Goal: Information Seeking & Learning: Learn about a topic

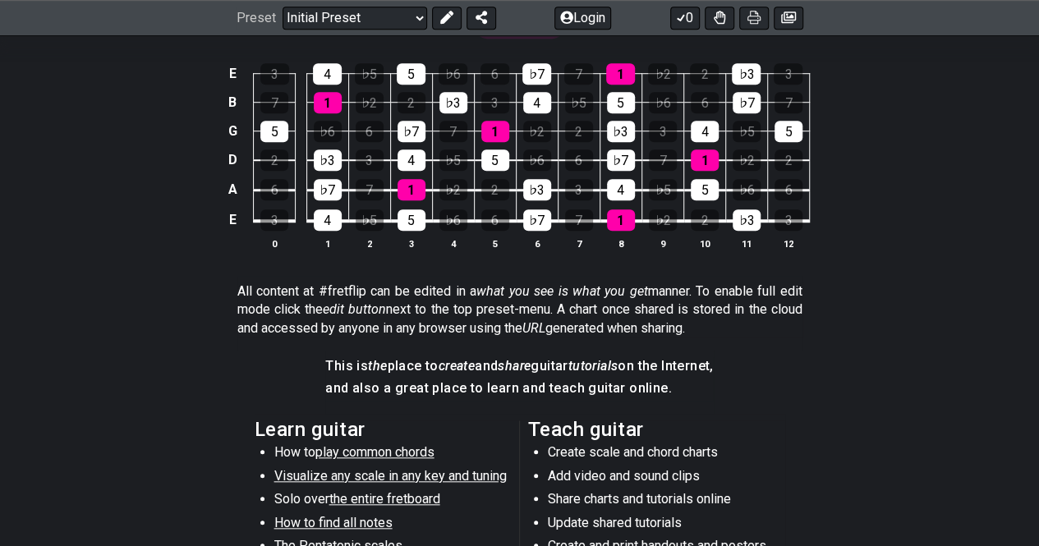
scroll to position [273, 0]
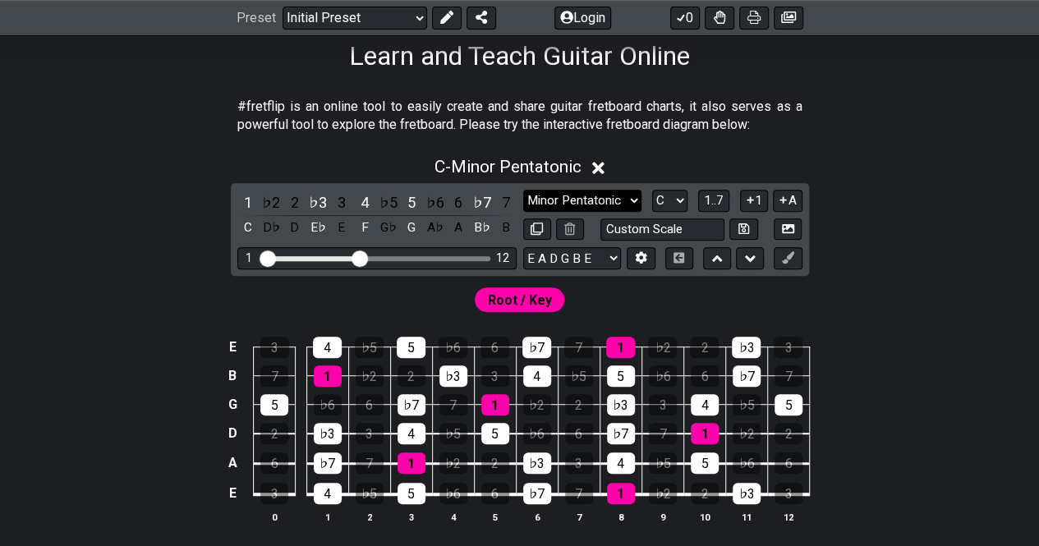
click at [562, 204] on select "Minor Pentatonic Click to edit Minor Pentatonic Major Pentatonic Minor Blues Ma…" at bounding box center [582, 201] width 118 height 22
select select "Major Pentatonic"
click at [523, 190] on select "Minor Pentatonic Click to edit Minor Pentatonic Major Pentatonic Minor Blues Ma…" at bounding box center [582, 201] width 118 height 22
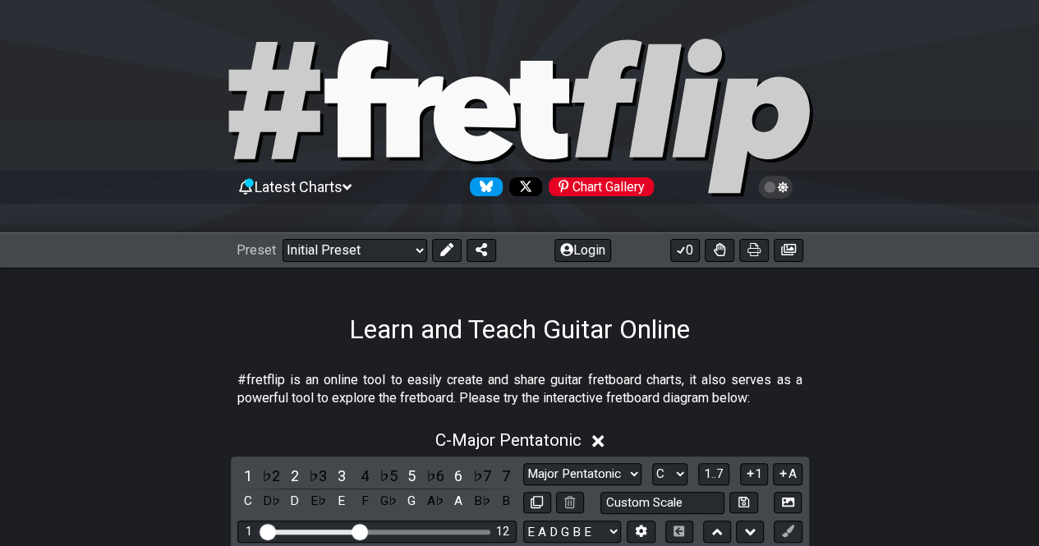
scroll to position [0, 0]
click at [346, 247] on select "Welcome to #fretflip! Initial Preset Custom Preset Minor Pentatonic Major Penta…" at bounding box center [354, 250] width 145 height 23
click at [282, 239] on select "Welcome to #fretflip! Initial Preset Custom Preset Minor Pentatonic Major Penta…" at bounding box center [354, 250] width 145 height 23
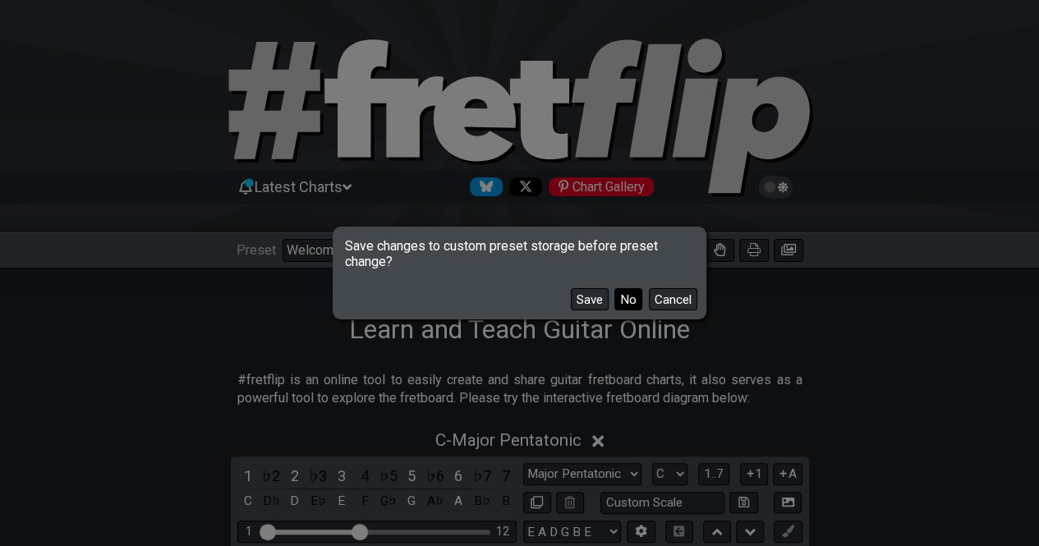
click at [627, 293] on button "No" at bounding box center [628, 299] width 28 height 22
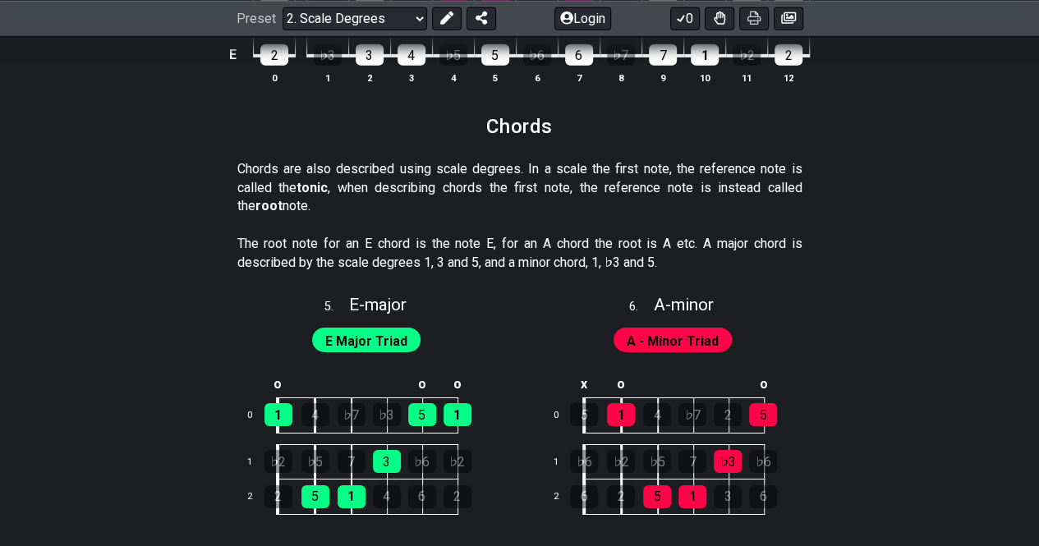
scroll to position [2518, 0]
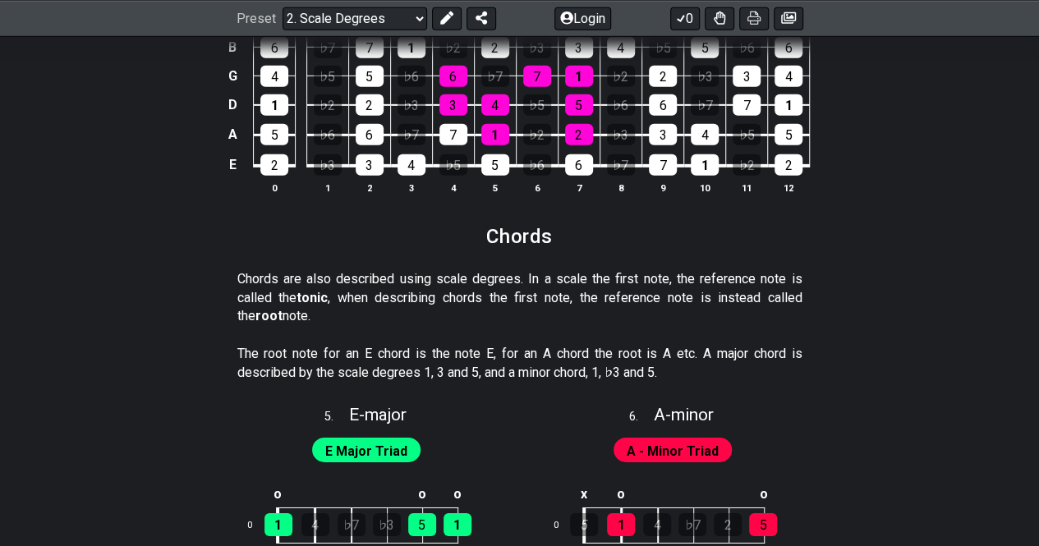
drag, startPoint x: 404, startPoint y: 265, endPoint x: 491, endPoint y: 284, distance: 89.1
click at [491, 284] on p "Chords are also described using scale degrees. In a scale the first note, the r…" at bounding box center [519, 297] width 565 height 55
click at [556, 270] on p "Chords are also described using scale degrees. In a scale the first note, the r…" at bounding box center [519, 297] width 565 height 55
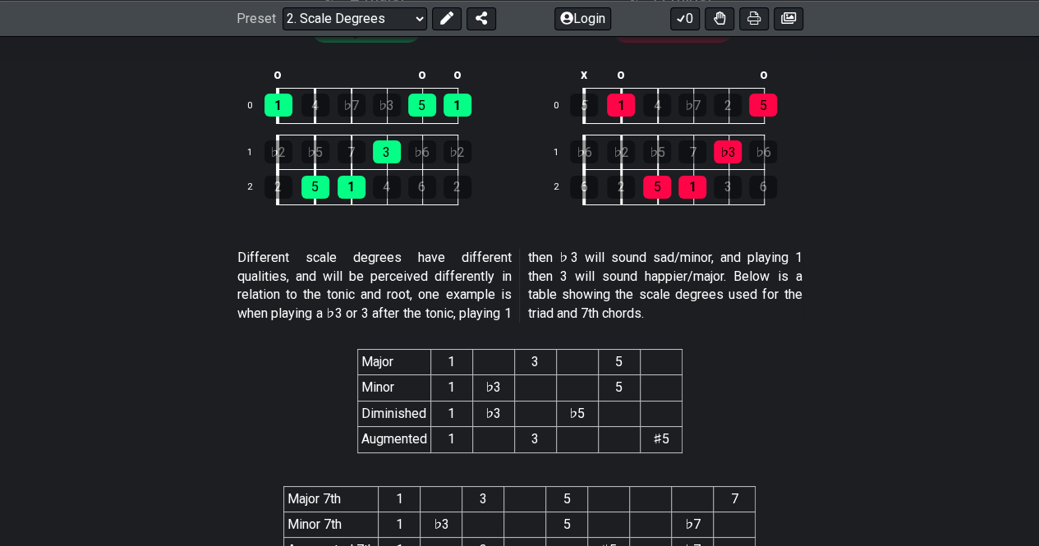
scroll to position [3010, 0]
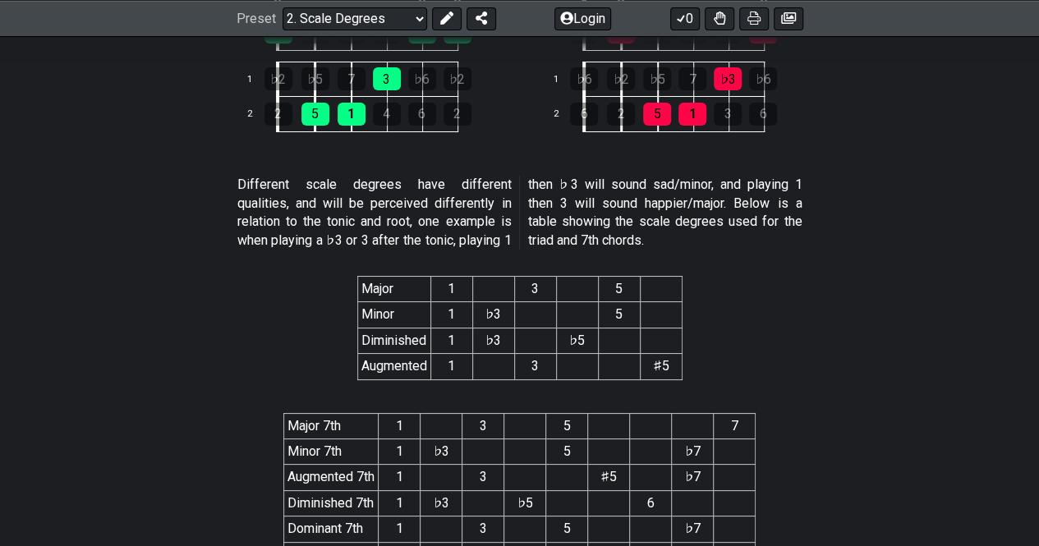
drag, startPoint x: 353, startPoint y: 177, endPoint x: 475, endPoint y: 191, distance: 122.4
click at [445, 178] on p "Different scale degrees have different qualities, and will be perceived differe…" at bounding box center [519, 213] width 565 height 74
click at [486, 201] on p "Different scale degrees have different qualities, and will be perceived differe…" at bounding box center [519, 213] width 565 height 74
click at [344, 204] on p "Different scale degrees have different qualities, and will be perceived differe…" at bounding box center [519, 213] width 565 height 74
drag, startPoint x: 378, startPoint y: 194, endPoint x: 507, endPoint y: 197, distance: 129.8
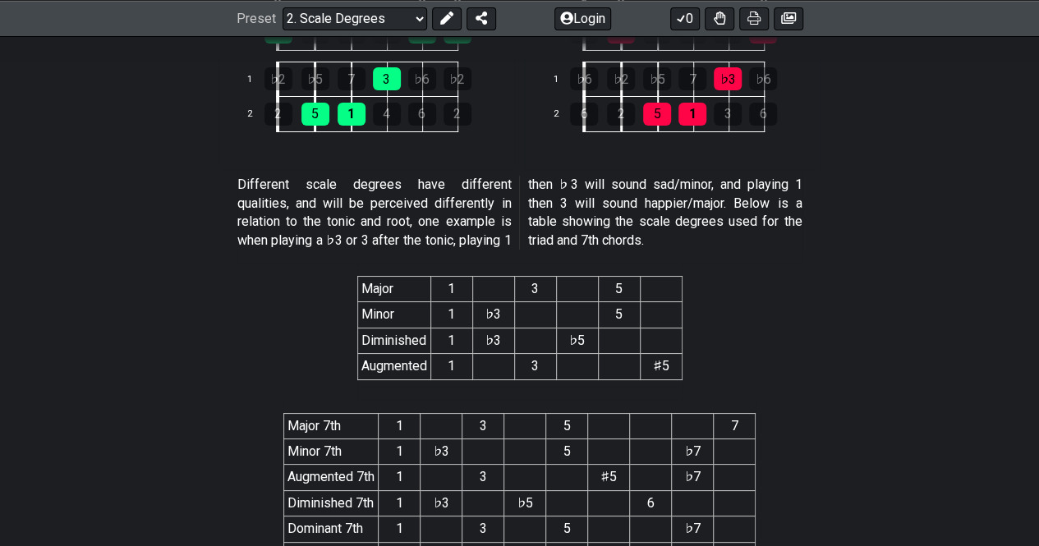
click at [507, 195] on p "Different scale degrees have different qualities, and will be perceived differe…" at bounding box center [519, 213] width 565 height 74
drag, startPoint x: 479, startPoint y: 221, endPoint x: 439, endPoint y: 219, distance: 39.4
click at [479, 221] on p "Different scale degrees have different qualities, and will be perceived differe…" at bounding box center [519, 213] width 565 height 74
drag, startPoint x: 287, startPoint y: 218, endPoint x: 457, endPoint y: 213, distance: 169.2
click at [455, 213] on p "Different scale degrees have different qualities, and will be perceived differe…" at bounding box center [519, 213] width 565 height 74
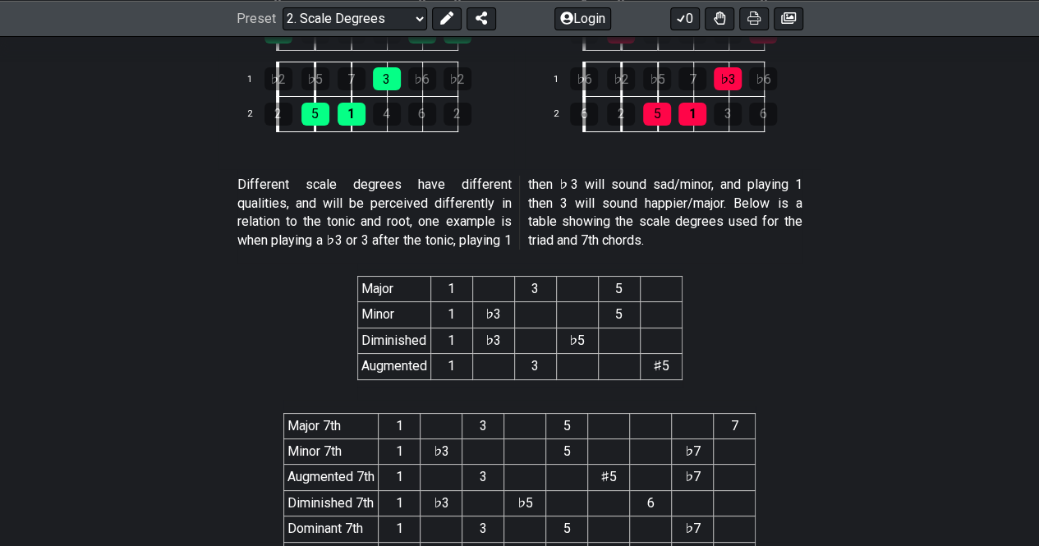
click at [458, 213] on p "Different scale degrees have different qualities, and will be perceived differe…" at bounding box center [519, 213] width 565 height 74
drag, startPoint x: 270, startPoint y: 236, endPoint x: 412, endPoint y: 232, distance: 142.1
click at [403, 234] on p "Different scale degrees have different qualities, and will be perceived differe…" at bounding box center [519, 213] width 565 height 74
click at [412, 232] on p "Different scale degrees have different qualities, and will be perceived differe…" at bounding box center [519, 213] width 565 height 74
click at [695, 191] on p "Different scale degrees have different qualities, and will be perceived differe…" at bounding box center [519, 213] width 565 height 74
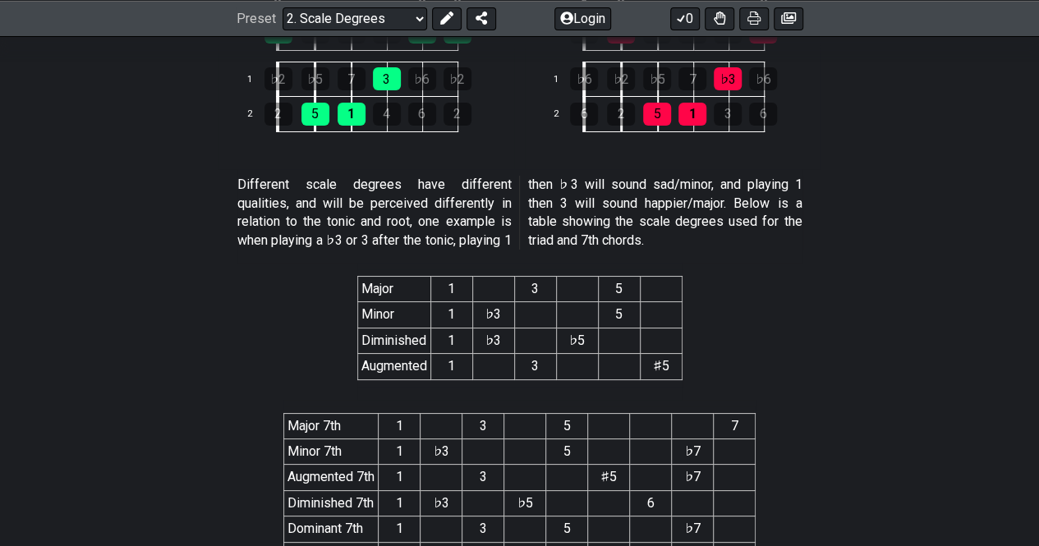
drag, startPoint x: 636, startPoint y: 187, endPoint x: 627, endPoint y: 193, distance: 10.0
click at [629, 191] on p "Different scale degrees have different qualities, and will be perceived differe…" at bounding box center [519, 213] width 565 height 74
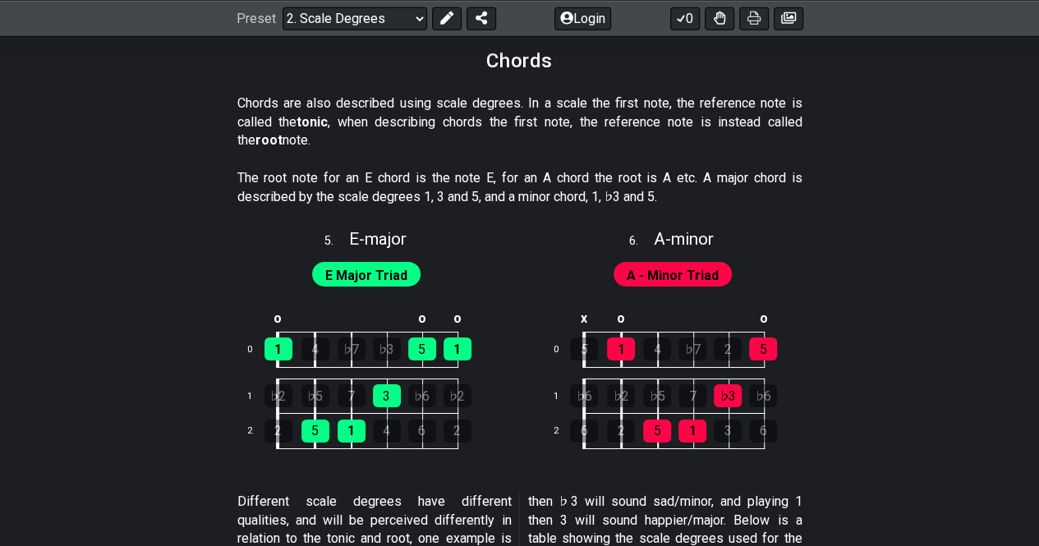
scroll to position [2707, 0]
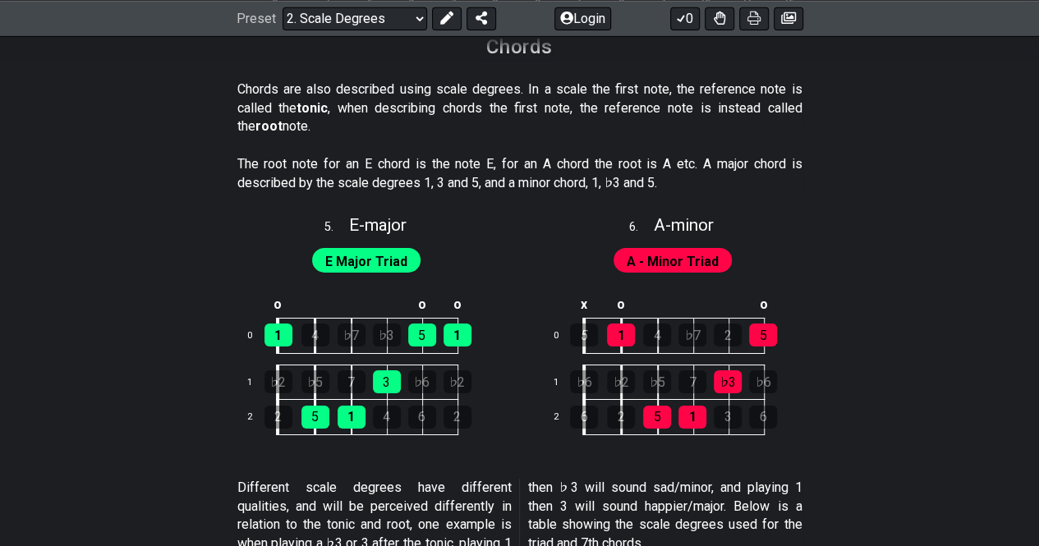
drag, startPoint x: 274, startPoint y: 91, endPoint x: 465, endPoint y: 106, distance: 191.1
click at [448, 95] on p "Chords are also described using scale degrees. In a scale the first note, the r…" at bounding box center [519, 107] width 565 height 55
click at [465, 106] on p "Chords are also described using scale degrees. In a scale the first note, the r…" at bounding box center [519, 107] width 565 height 55
drag, startPoint x: 323, startPoint y: 83, endPoint x: 453, endPoint y: 111, distance: 133.5
click at [453, 111] on p "Chords are also described using scale degrees. In a scale the first note, the r…" at bounding box center [519, 107] width 565 height 55
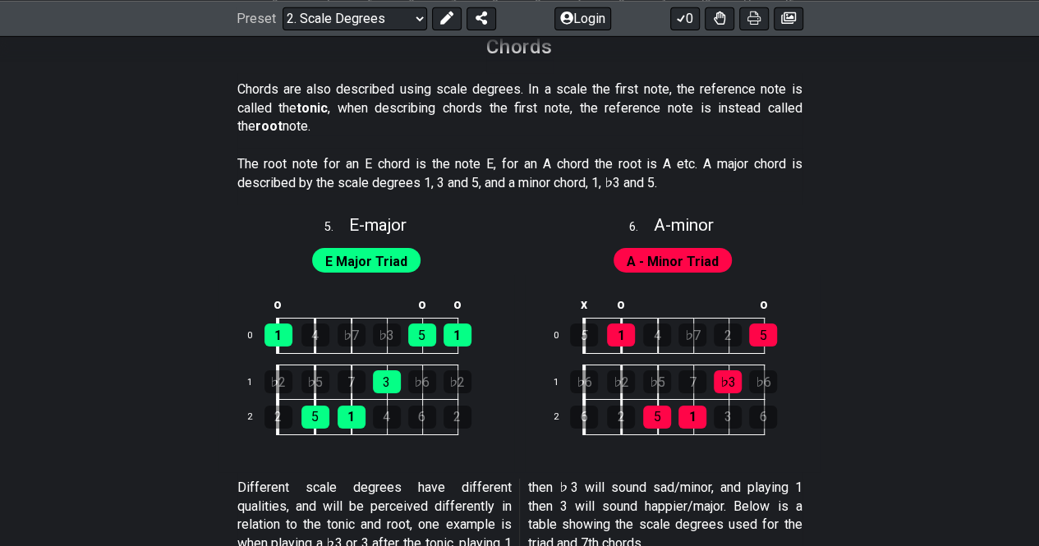
click at [454, 129] on p "Chords are also described using scale degrees. In a scale the first note, the r…" at bounding box center [519, 107] width 565 height 55
drag, startPoint x: 453, startPoint y: 128, endPoint x: 286, endPoint y: 80, distance: 174.1
click at [286, 80] on p "Chords are also described using scale degrees. In a scale the first note, the r…" at bounding box center [519, 107] width 565 height 55
click at [299, 85] on p "Chords are also described using scale degrees. In a scale the first note, the r…" at bounding box center [519, 107] width 565 height 55
click at [476, 67] on section "Chords" at bounding box center [519, 52] width 1039 height 43
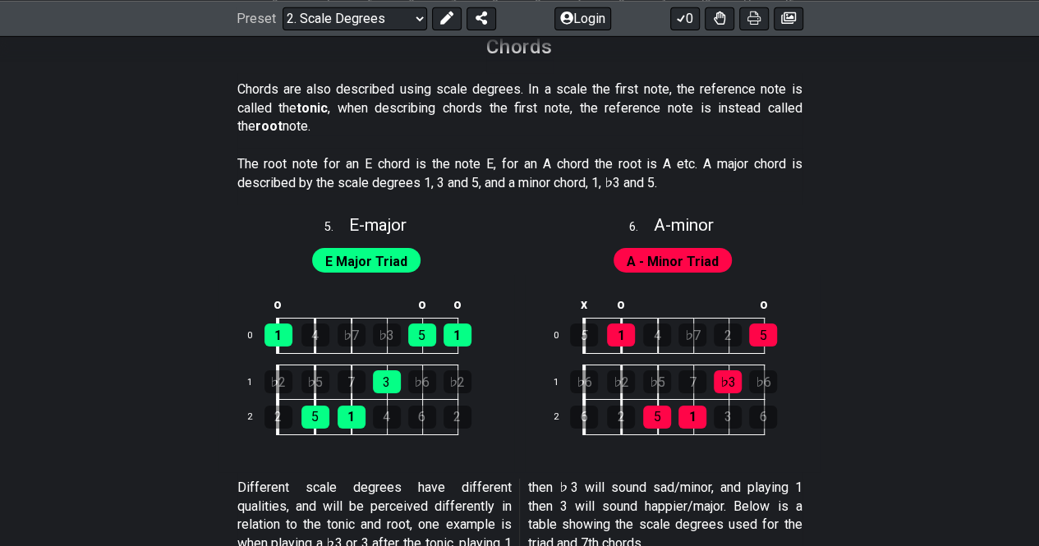
drag, startPoint x: 200, startPoint y: 68, endPoint x: 565, endPoint y: 94, distance: 366.3
click at [565, 94] on section "Chords are also described using scale degrees. In a scale the first note, the r…" at bounding box center [519, 111] width 1039 height 75
click at [564, 94] on p "Chords are also described using scale degrees. In a scale the first note, the r…" at bounding box center [519, 107] width 565 height 55
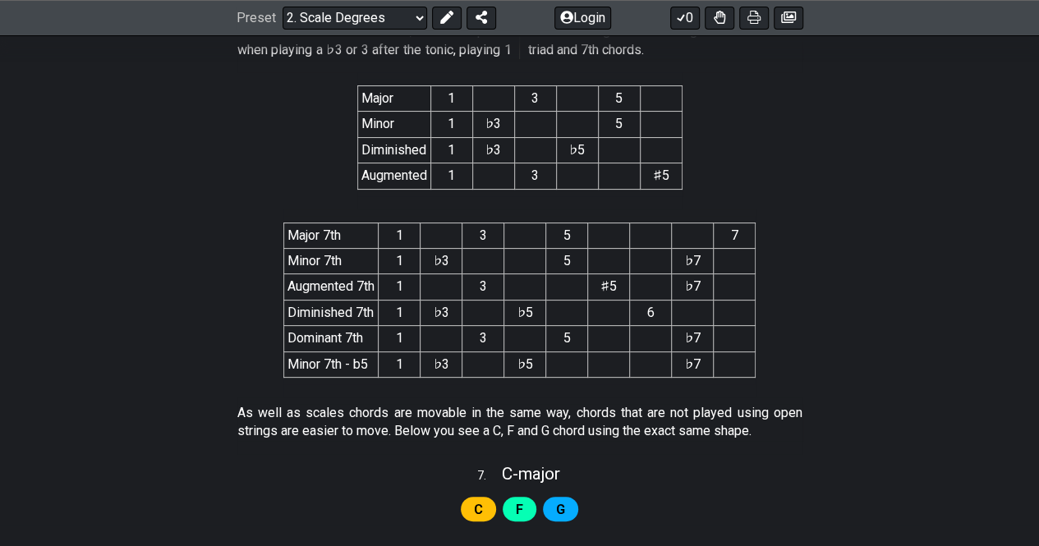
scroll to position [3200, 0]
click at [337, 16] on select "Welcome to #fretflip! Initial Preset Custom Preset Minor Pentatonic Major Penta…" at bounding box center [354, 18] width 145 height 23
click at [282, 30] on select "Welcome to #fretflip! Initial Preset Custom Preset Minor Pentatonic Major Penta…" at bounding box center [354, 18] width 145 height 23
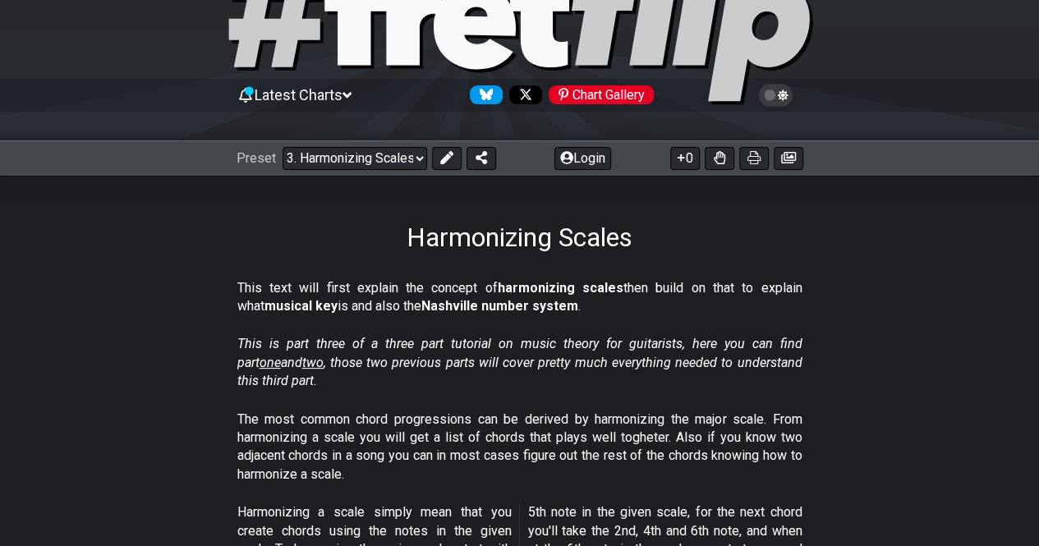
scroll to position [109, 0]
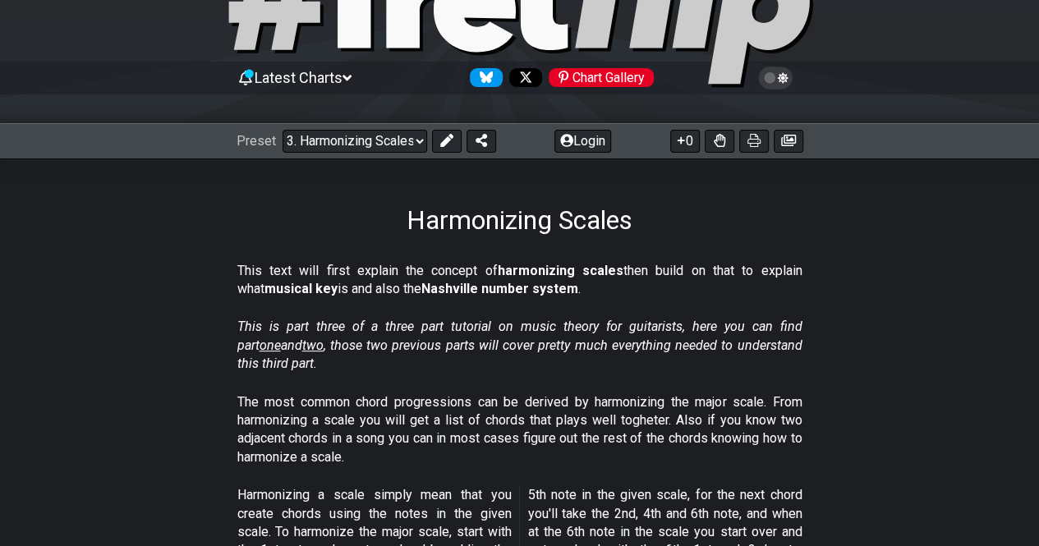
drag, startPoint x: 356, startPoint y: 270, endPoint x: 422, endPoint y: 292, distance: 70.1
click at [419, 284] on p "This text will first explain the concept of harmonizing scales then build on th…" at bounding box center [519, 280] width 565 height 37
click at [424, 301] on div "This text will first explain the concept of harmonizing scales then build on th…" at bounding box center [519, 283] width 565 height 57
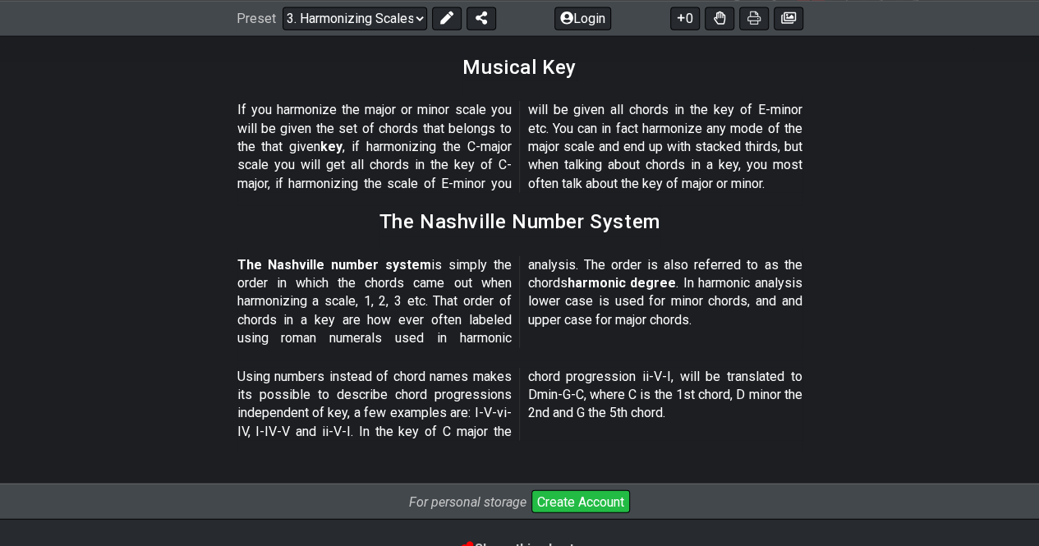
scroll to position [1728, 0]
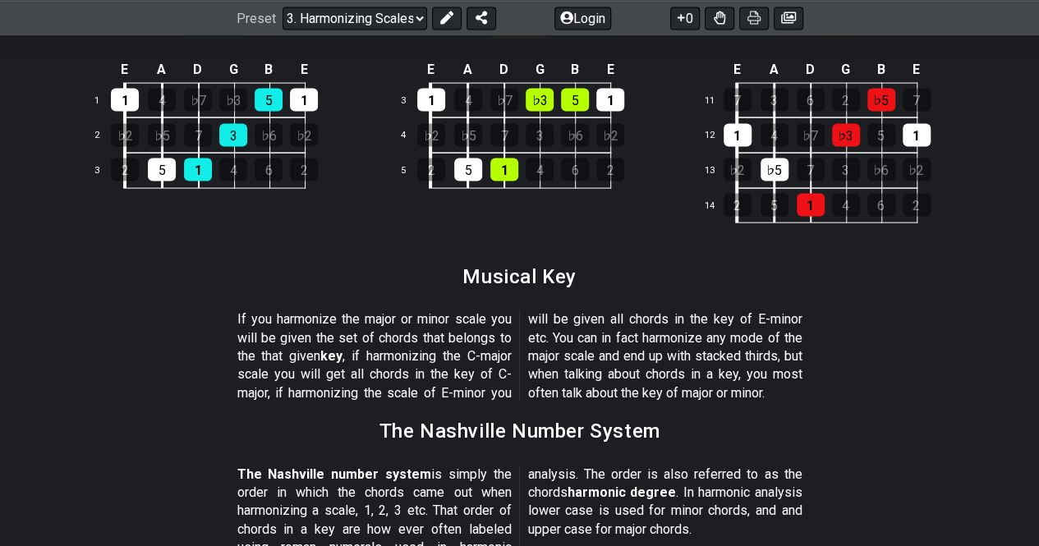
drag, startPoint x: 297, startPoint y: 324, endPoint x: 581, endPoint y: 354, distance: 284.9
click at [572, 350] on p "If you harmonize the major or minor scale you will be given the set of chords t…" at bounding box center [519, 356] width 565 height 92
click at [594, 356] on p "If you harmonize the major or minor scale you will be given the set of chords t…" at bounding box center [519, 356] width 565 height 92
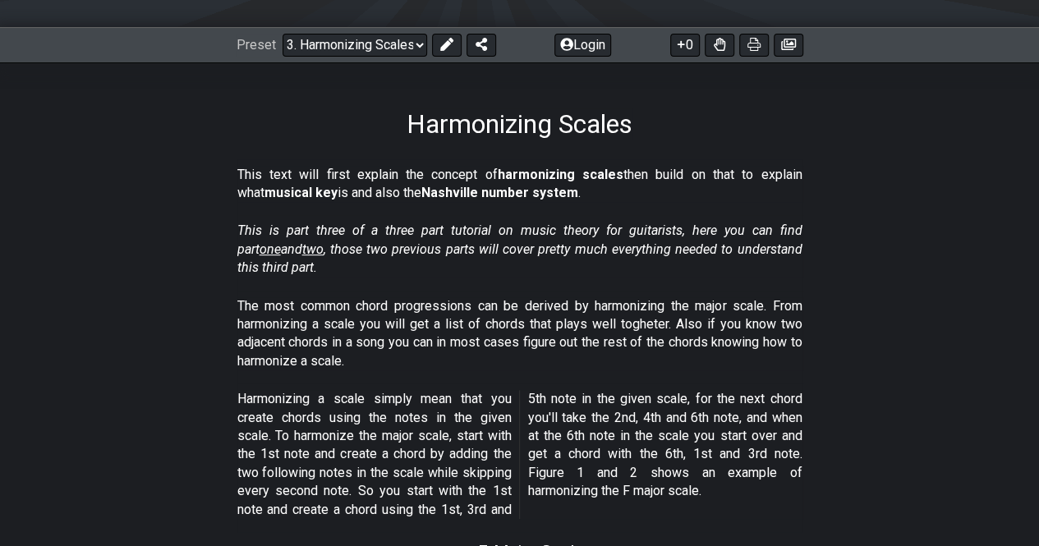
scroll to position [140, 0]
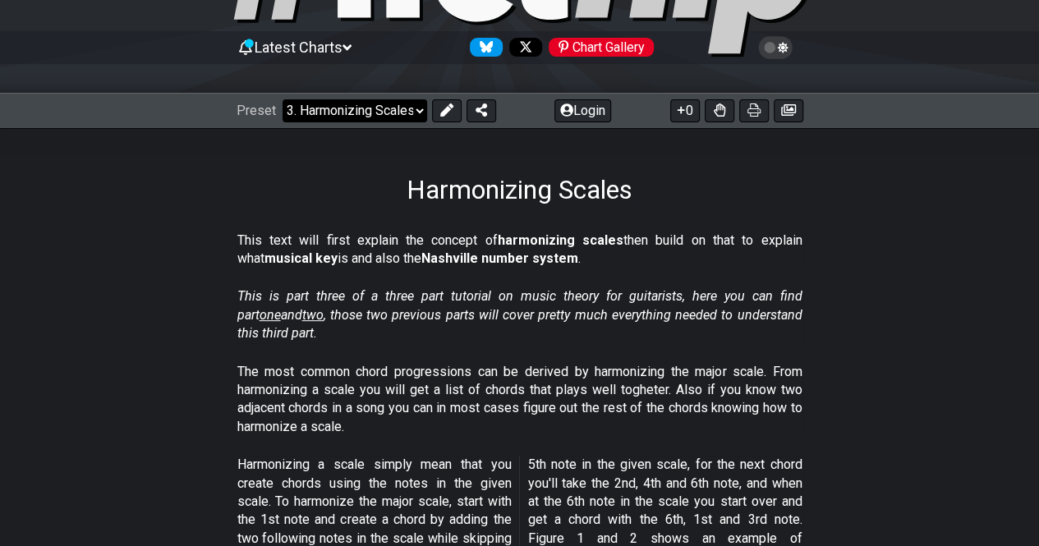
click at [331, 104] on select "Welcome to #fretflip! Initial Preset Custom Preset Minor Pentatonic Major Penta…" at bounding box center [354, 110] width 145 height 23
click at [282, 99] on select "Welcome to #fretflip! Initial Preset Custom Preset Minor Pentatonic Major Penta…" at bounding box center [354, 110] width 145 height 23
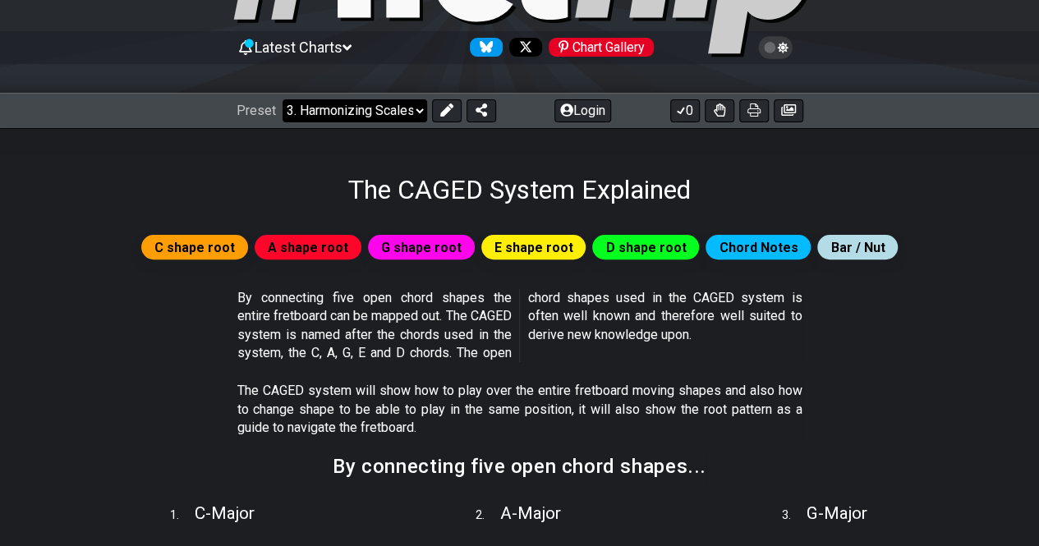
select select "/the-caged-system"
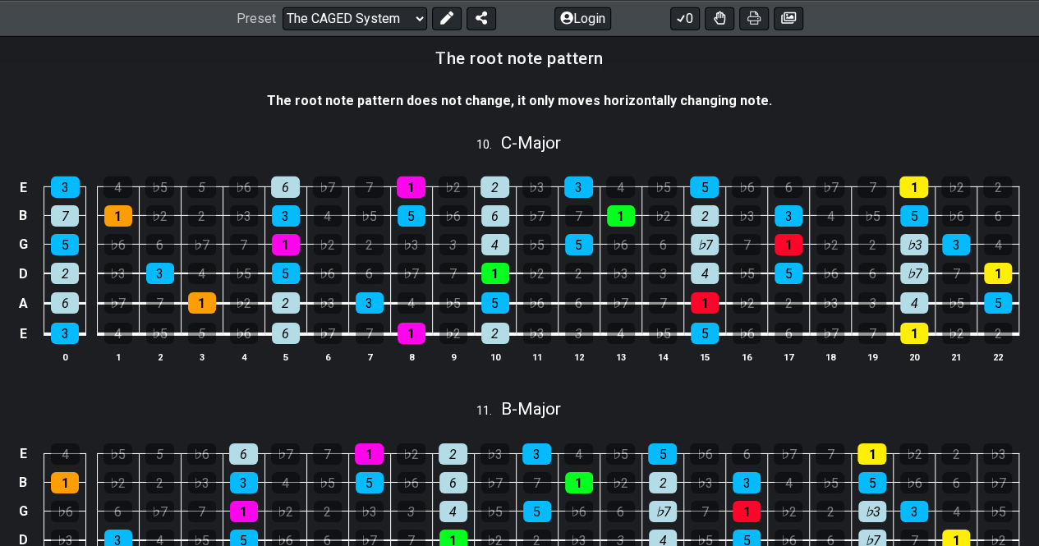
scroll to position [2767, 0]
